Goal: Task Accomplishment & Management: Use online tool/utility

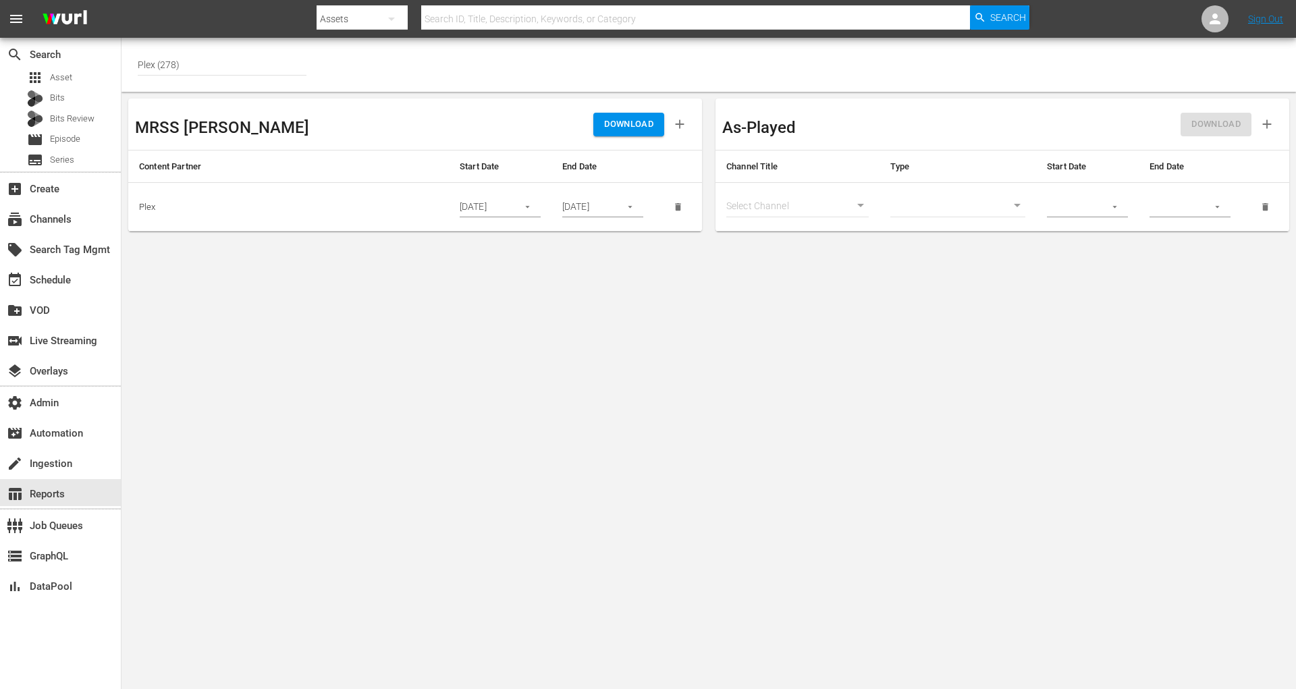
click at [194, 72] on input "Plex (278)" at bounding box center [222, 65] width 169 height 32
drag, startPoint x: 194, startPoint y: 63, endPoint x: 101, endPoint y: 63, distance: 93.2
click at [122, 0] on div "search Search apps Asset Bits Bits Review movie Episode subtitles Series add_bo…" at bounding box center [709, 0] width 1175 height 0
type input "v"
click at [177, 103] on div "Bundesliga (480)" at bounding box center [248, 102] width 198 height 32
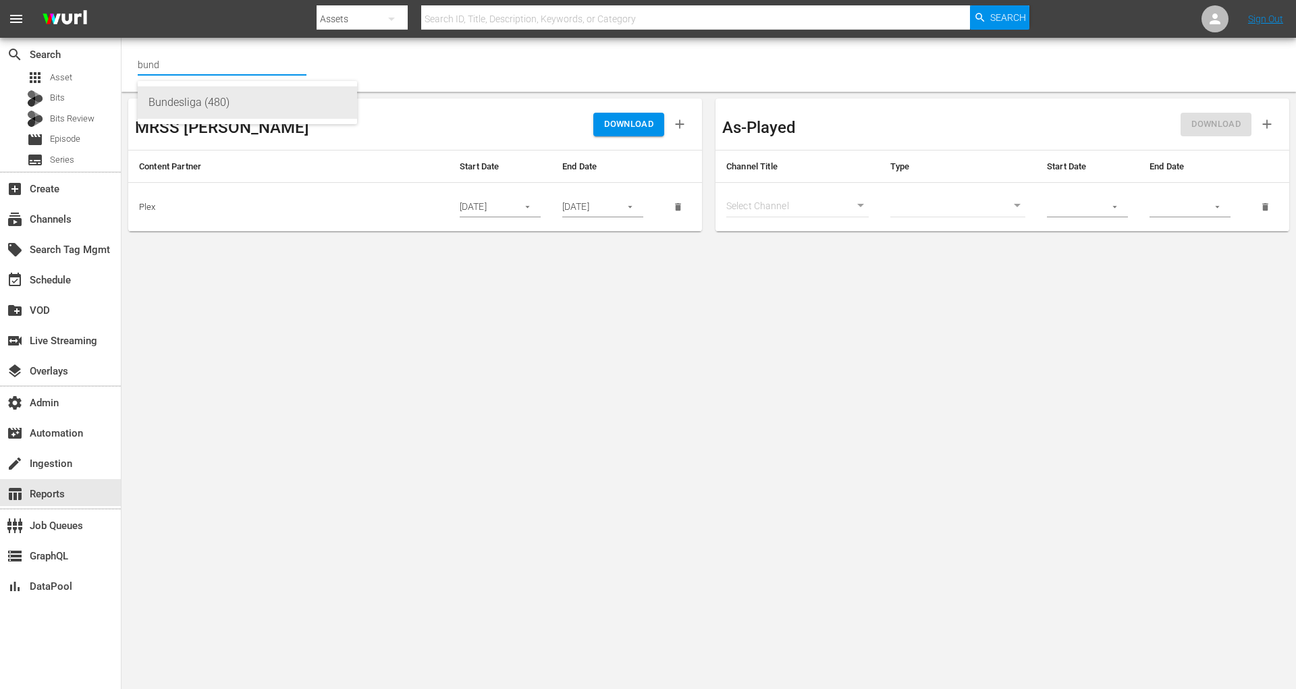
type input "Bundesliga (480)"
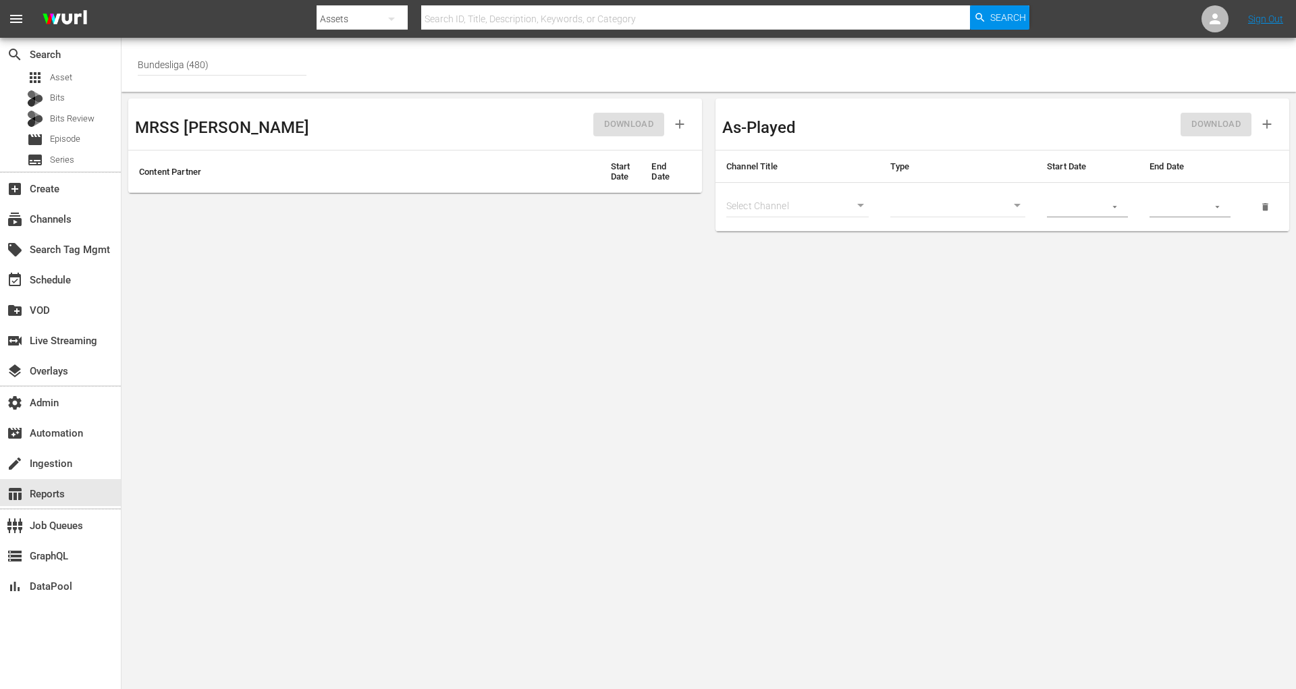
click at [684, 122] on icon "button" at bounding box center [680, 124] width 15 height 15
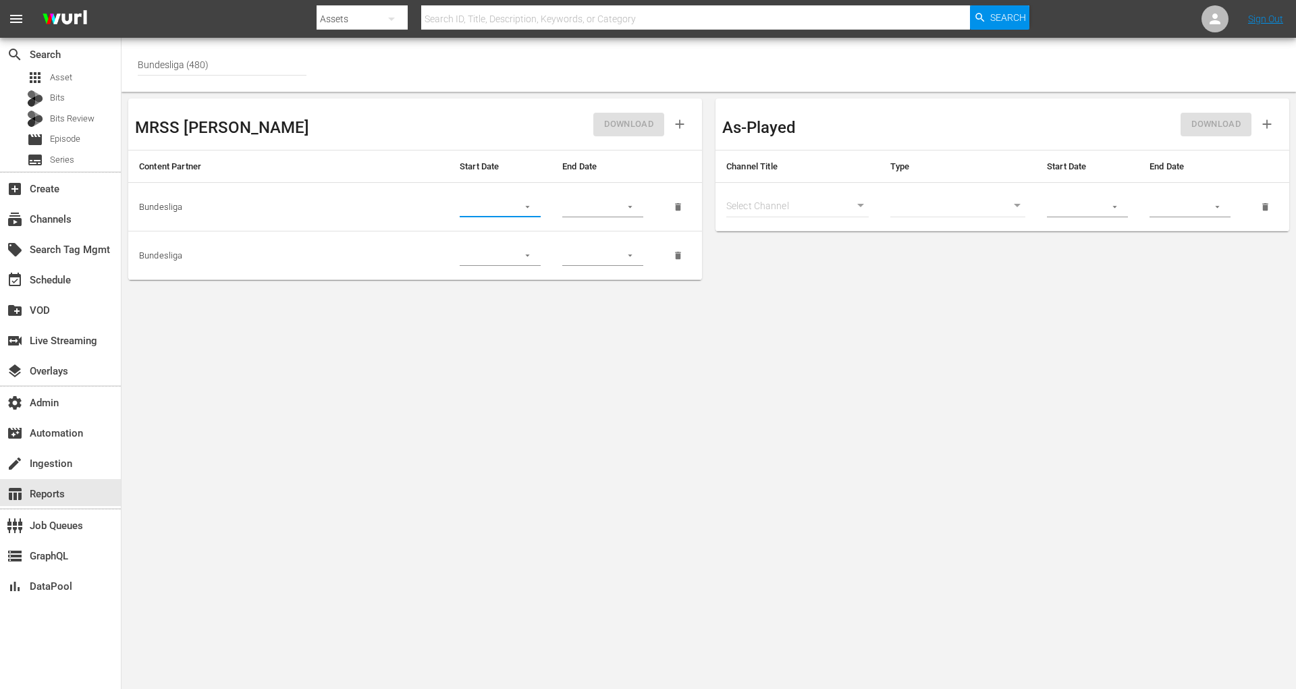
click at [498, 201] on input "text" at bounding box center [484, 207] width 49 height 20
click at [534, 211] on button "button" at bounding box center [528, 207] width 26 height 26
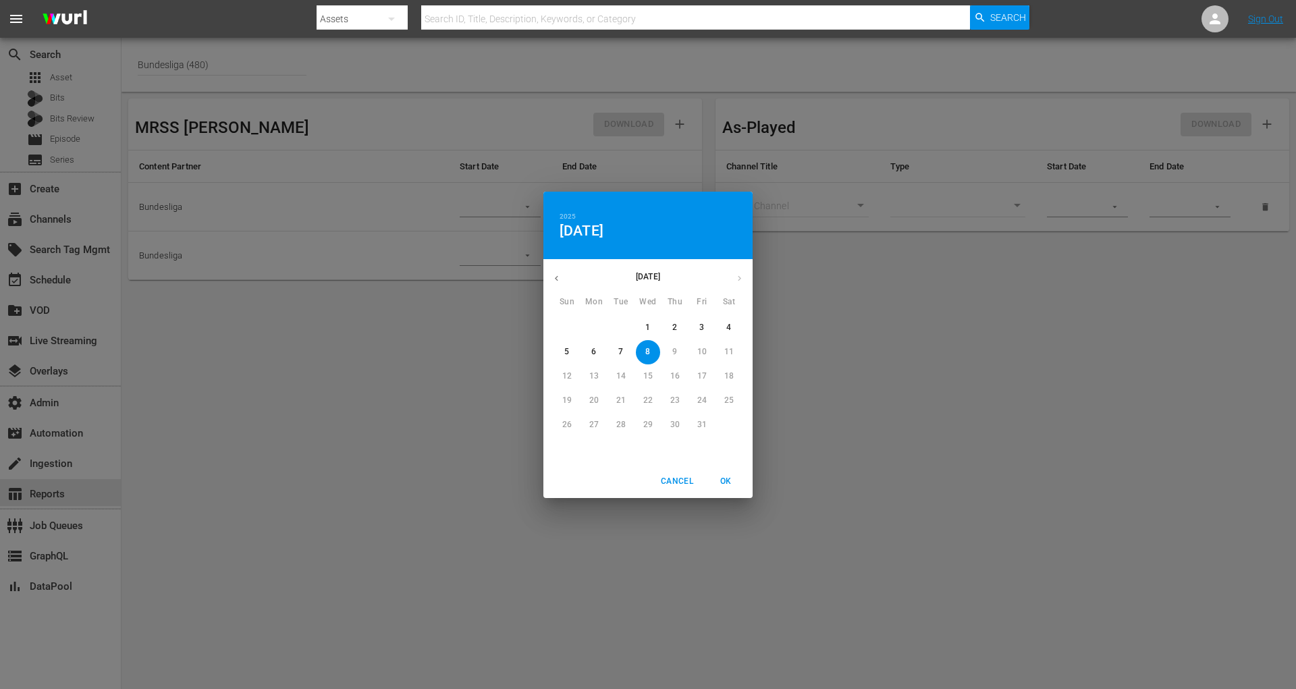
click at [560, 265] on div "[DATE]" at bounding box center [648, 278] width 209 height 26
click at [560, 267] on button "button" at bounding box center [557, 278] width 26 height 26
click at [623, 325] on p "1" at bounding box center [621, 327] width 5 height 11
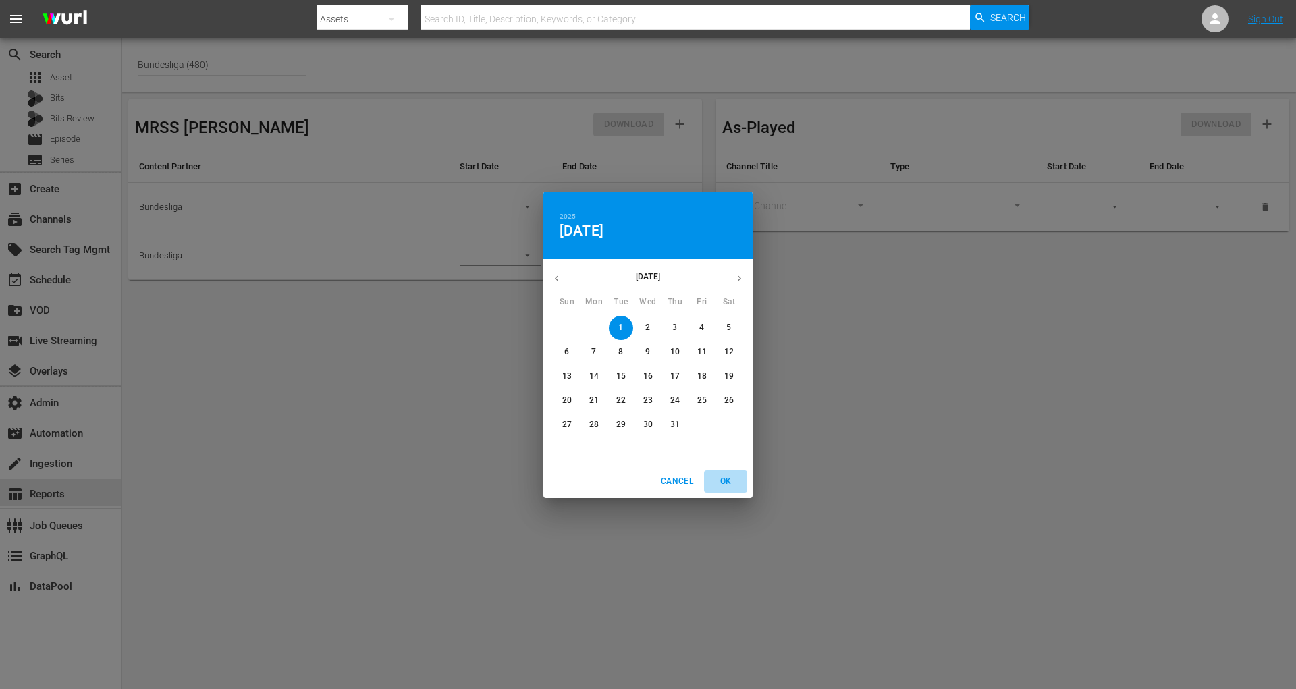
click at [721, 481] on span "OK" at bounding box center [726, 482] width 32 height 14
type input "07/01/2025"
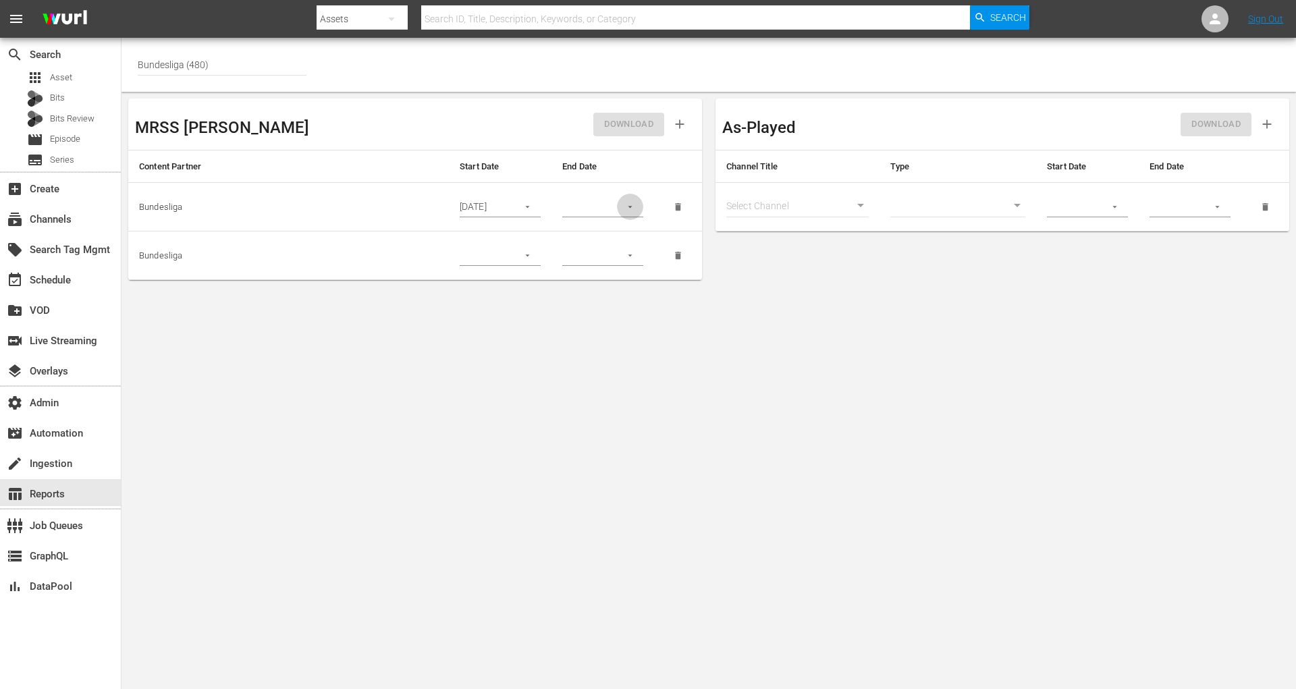
click at [630, 203] on icon "button" at bounding box center [630, 207] width 10 height 10
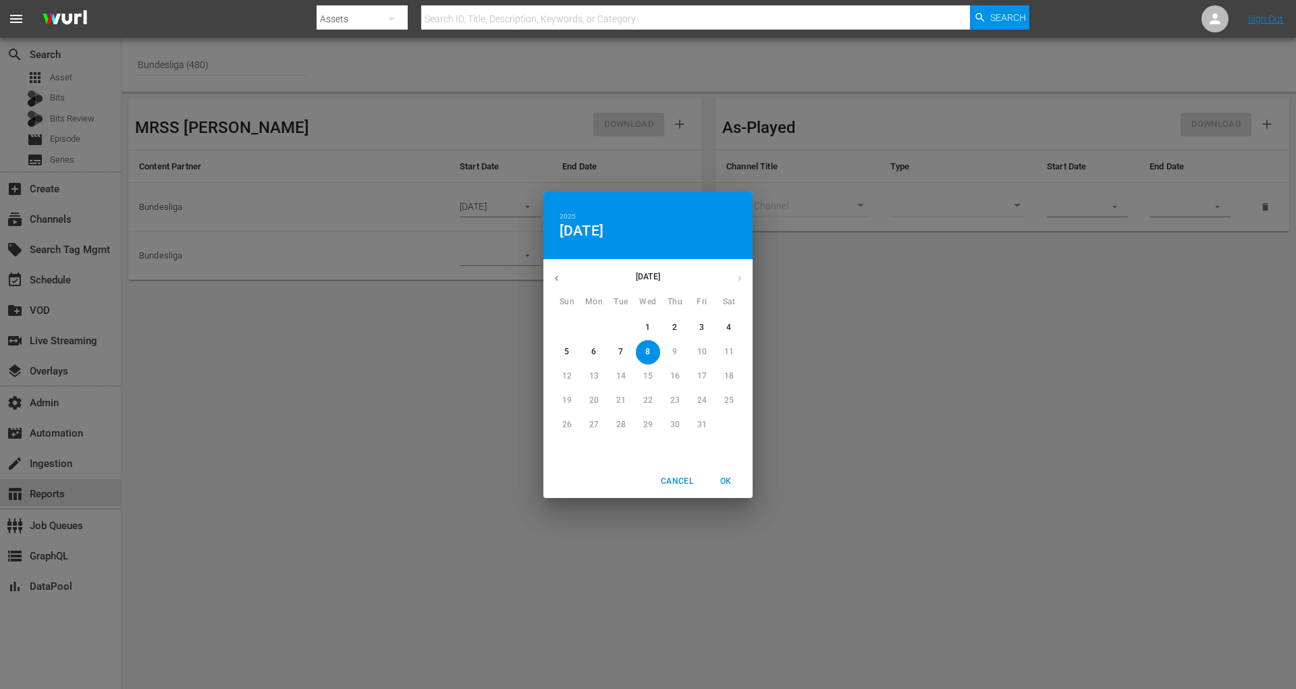
click at [733, 280] on div "[DATE]" at bounding box center [648, 278] width 209 height 26
click at [654, 352] on span "8" at bounding box center [648, 351] width 24 height 11
click at [723, 481] on span "OK" at bounding box center [726, 482] width 32 height 14
type input "10/08/2025"
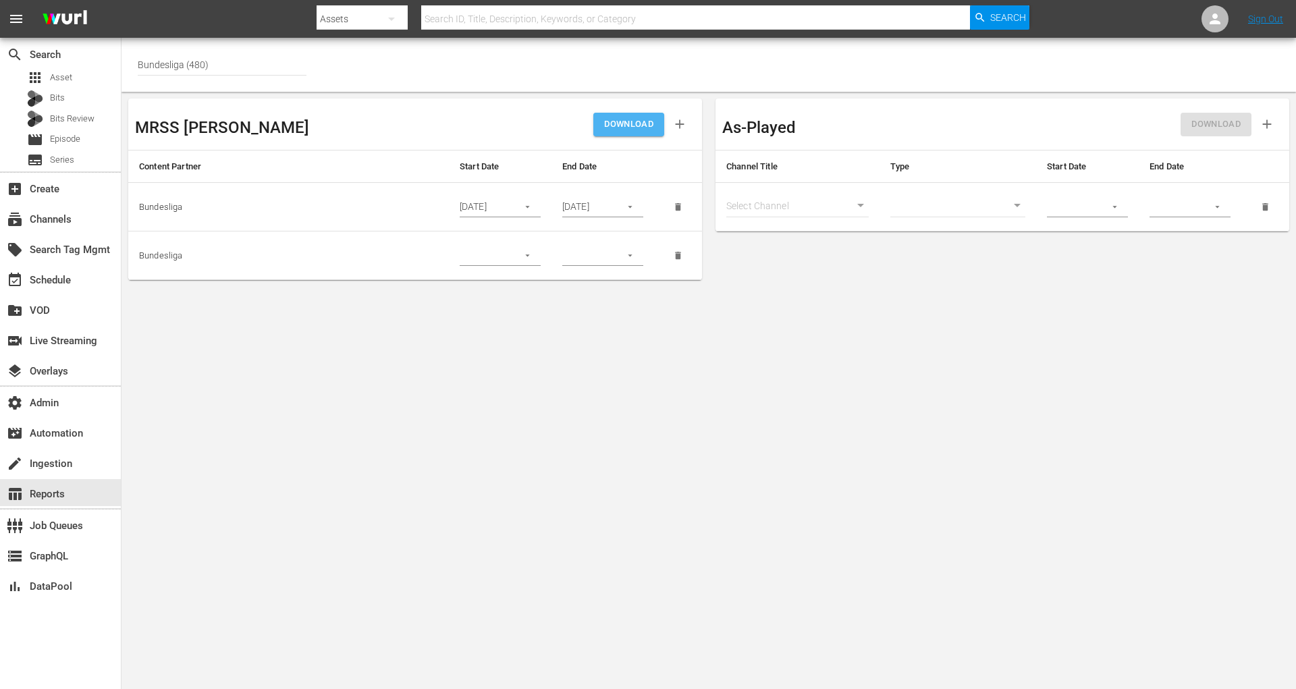
click at [637, 130] on span "DOWNLOAD" at bounding box center [628, 125] width 49 height 16
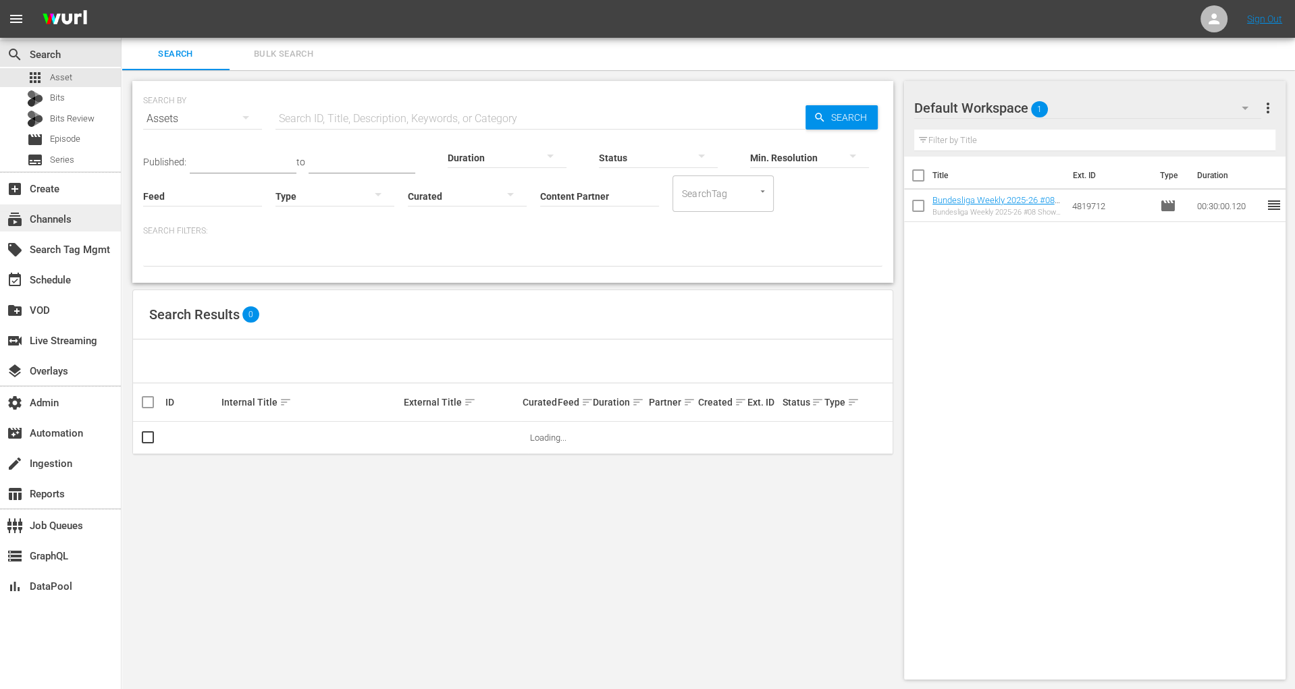
click at [49, 224] on div "subscriptions Channels" at bounding box center [38, 217] width 76 height 12
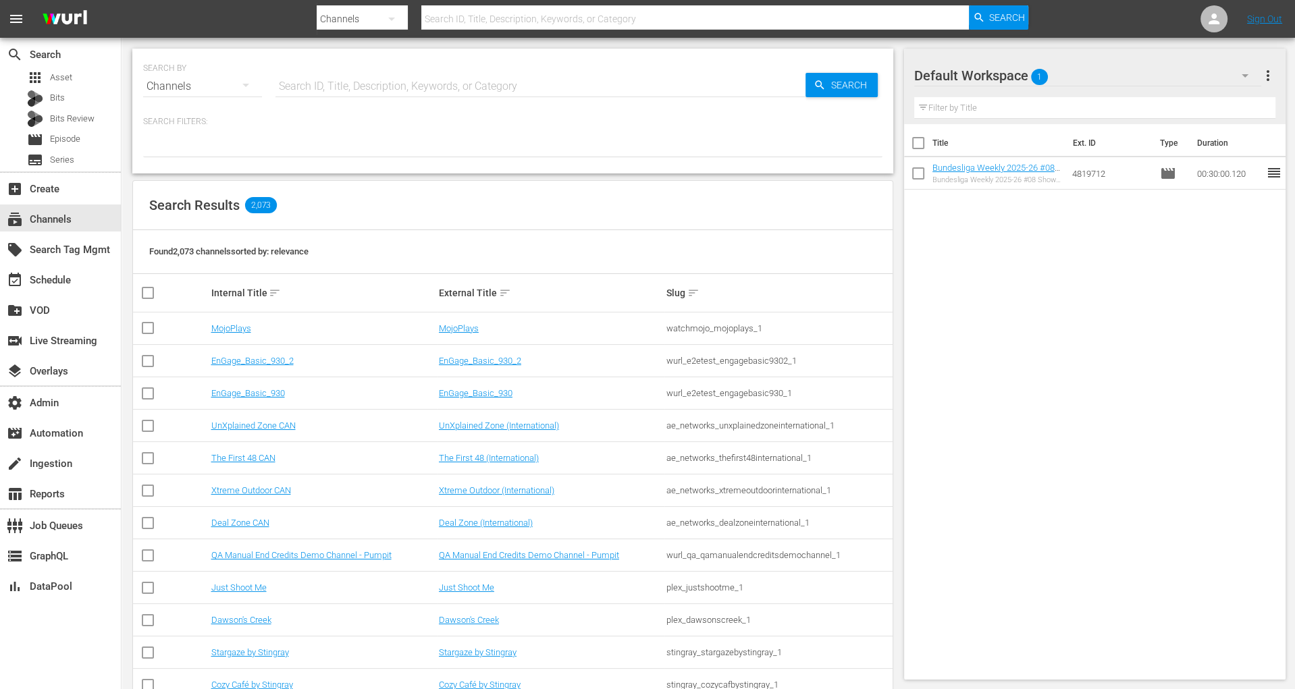
click at [367, 88] on input "text" at bounding box center [541, 86] width 530 height 32
type input "bund"
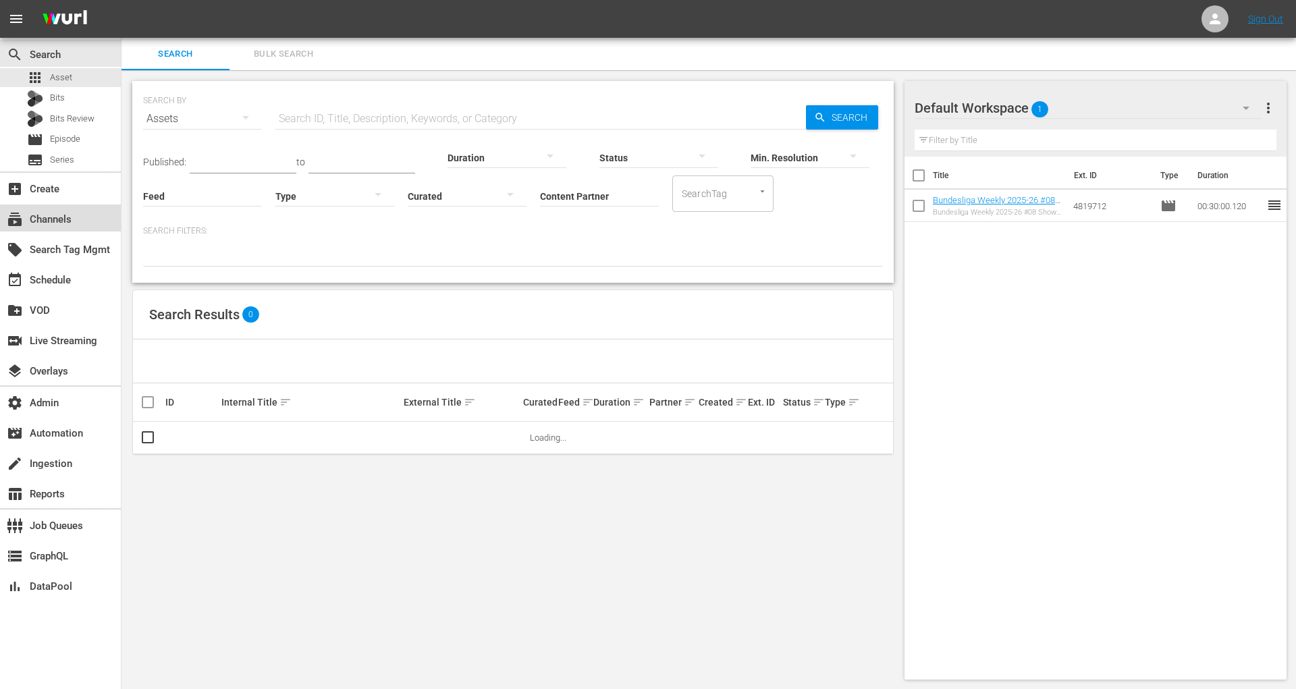
click at [94, 229] on div "subscriptions Channels" at bounding box center [60, 218] width 121 height 27
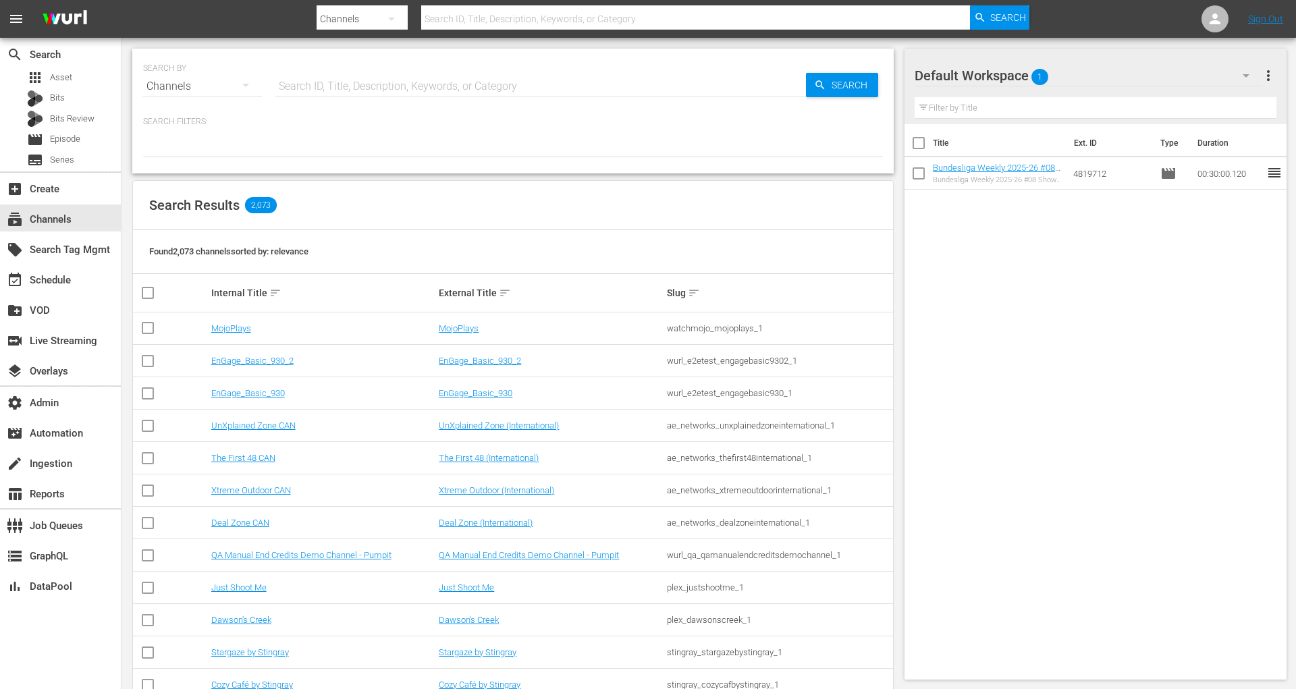
click at [348, 93] on input "text" at bounding box center [541, 86] width 531 height 32
type input "librar"
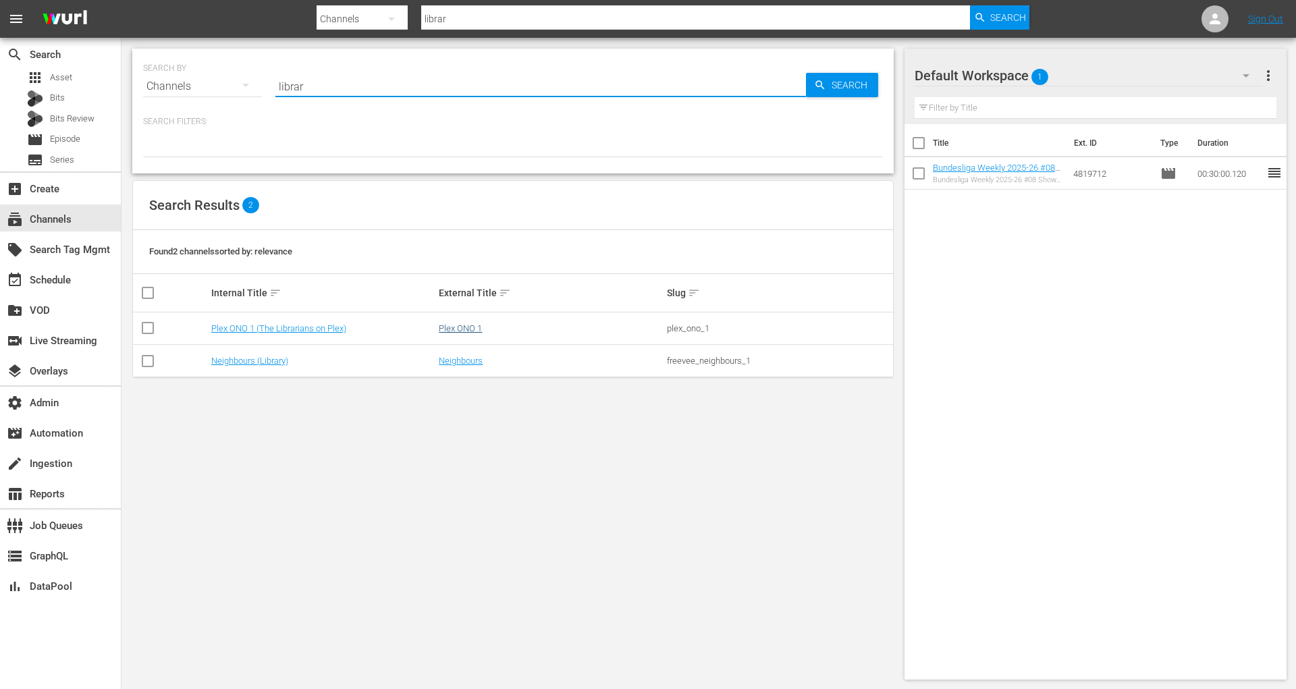
type input "librar"
click at [468, 325] on link "Plex ONO 1" at bounding box center [460, 328] width 43 height 10
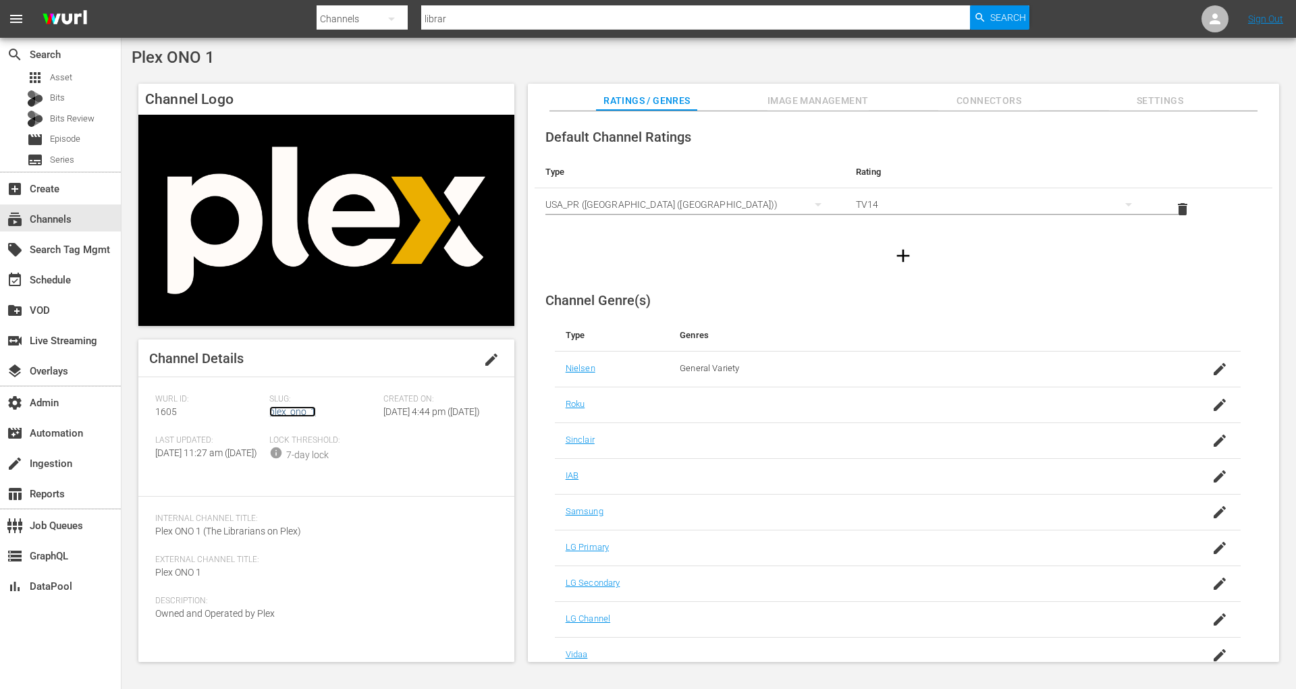
click at [282, 410] on link "plex_ono_1" at bounding box center [292, 412] width 47 height 11
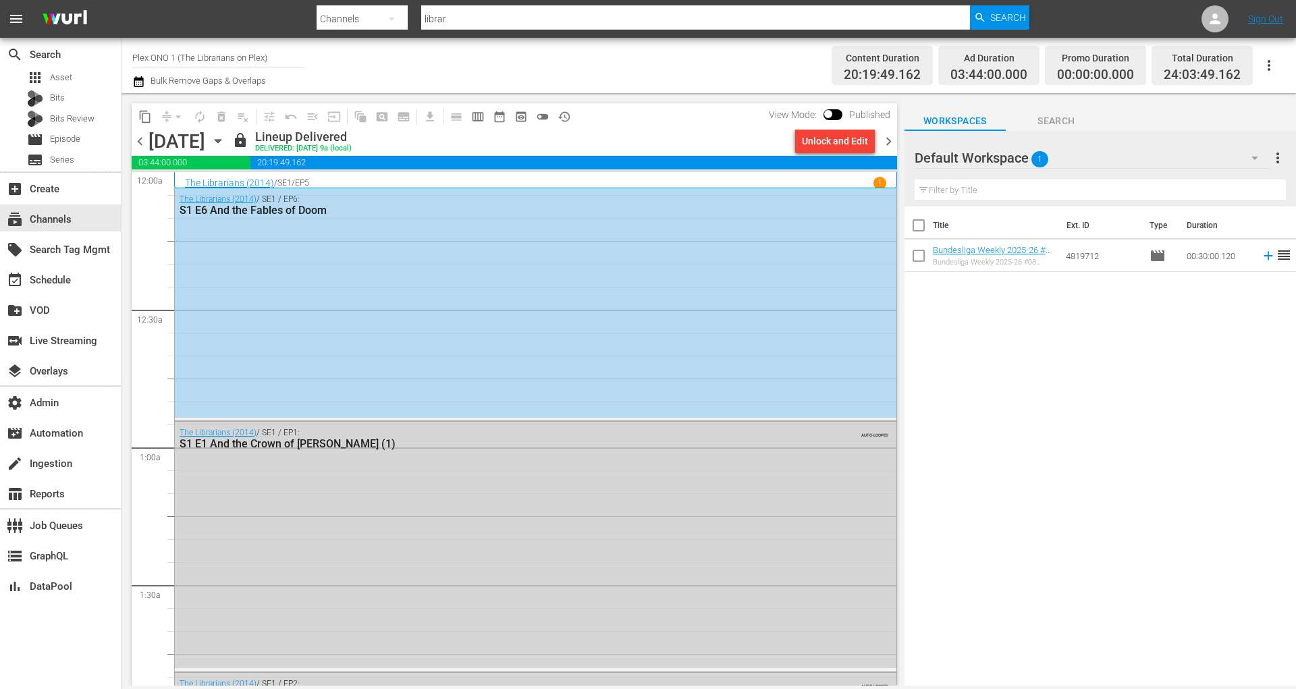
click at [538, 114] on span "toggle_off" at bounding box center [543, 117] width 14 height 14
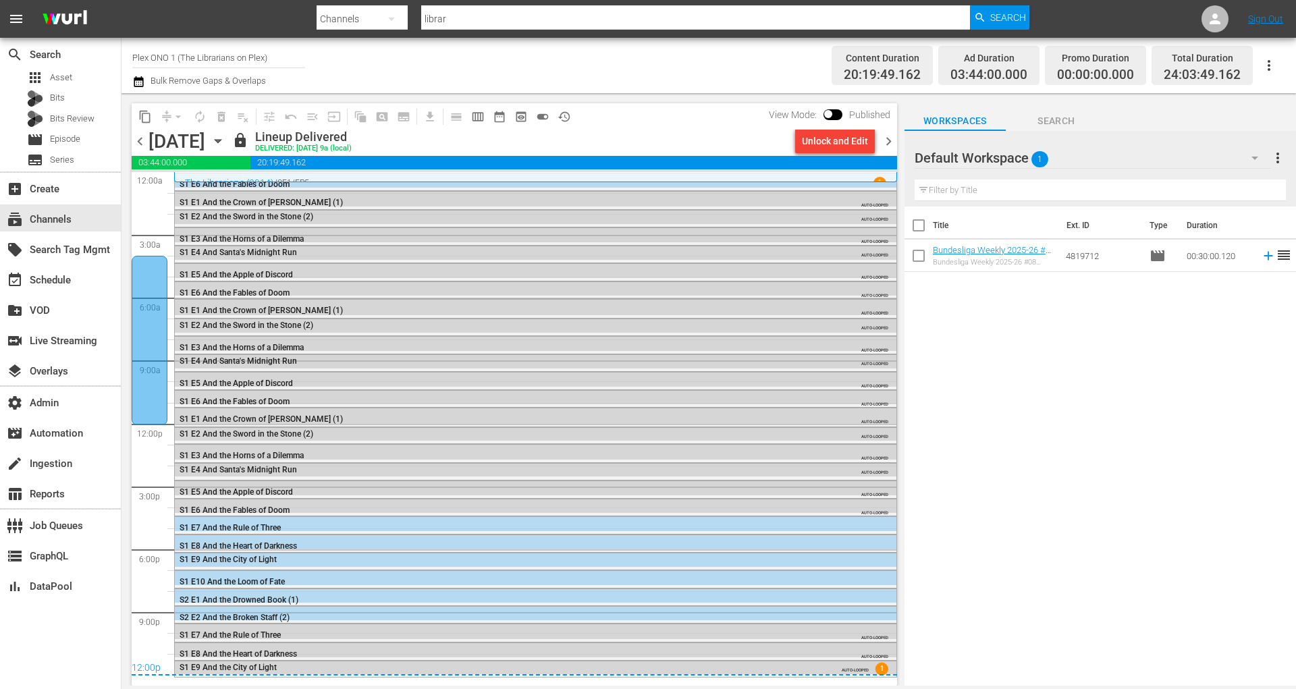
click at [221, 140] on icon "button" at bounding box center [218, 141] width 6 height 3
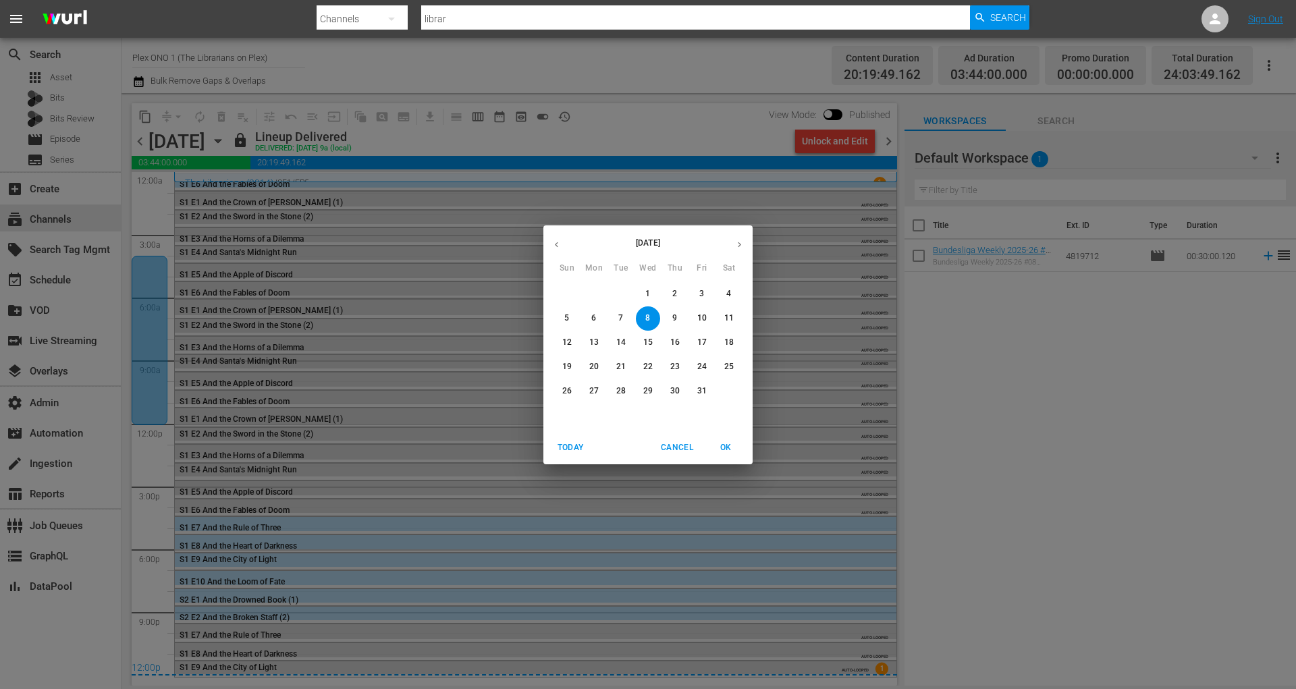
click at [700, 392] on p "31" at bounding box center [702, 391] width 9 height 11
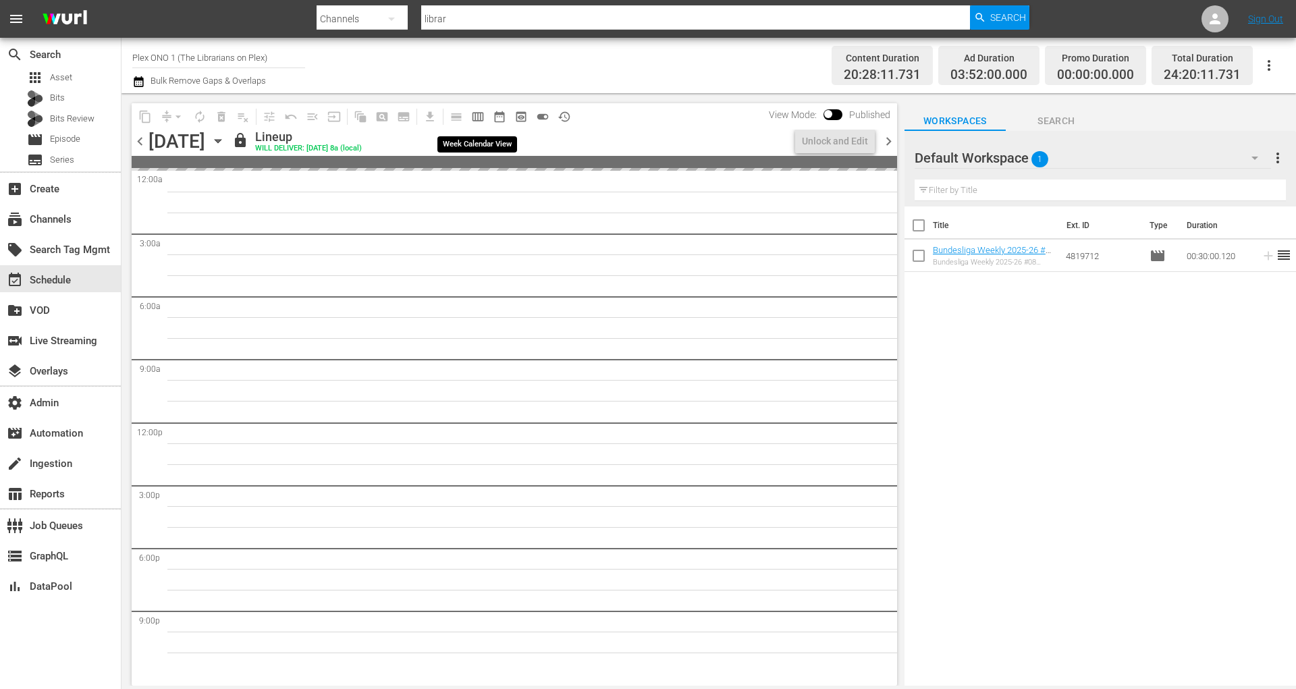
click at [473, 122] on span "calendar_view_week_outlined" at bounding box center [478, 117] width 14 height 14
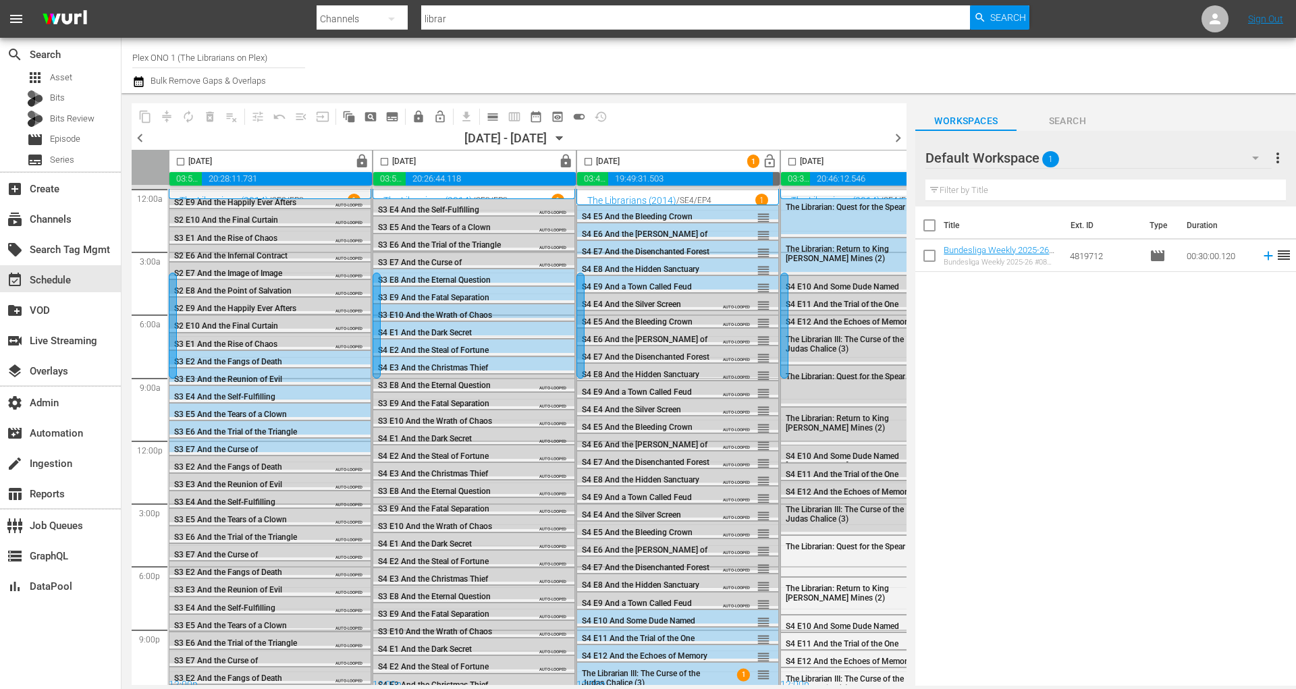
scroll to position [12, 0]
